Goal: Navigation & Orientation: Go to known website

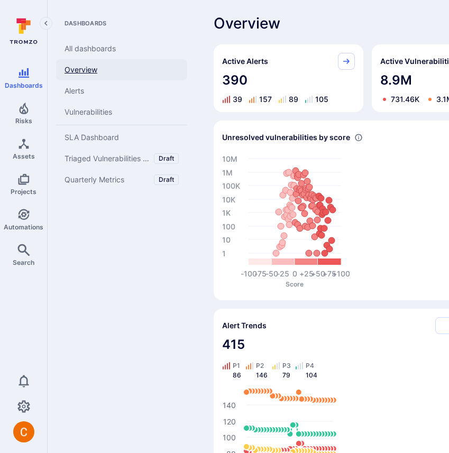
click at [96, 64] on link "Overview" at bounding box center [121, 69] width 131 height 21
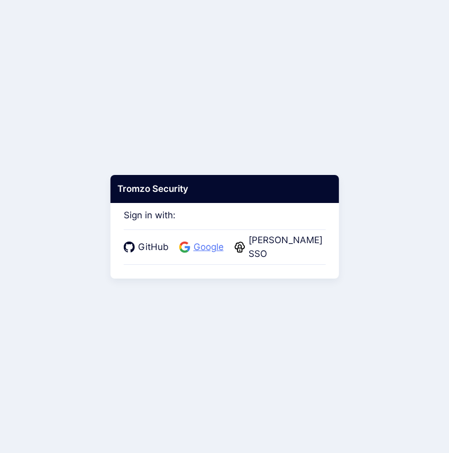
click at [199, 246] on span "Google" at bounding box center [208, 247] width 36 height 14
